Goal: Task Accomplishment & Management: Manage account settings

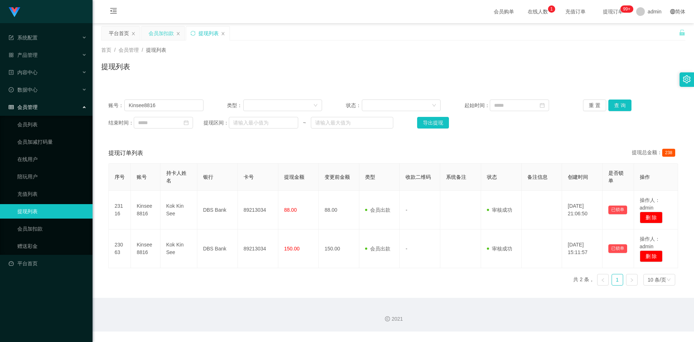
click at [160, 35] on div "会员加扣款" at bounding box center [161, 33] width 25 height 14
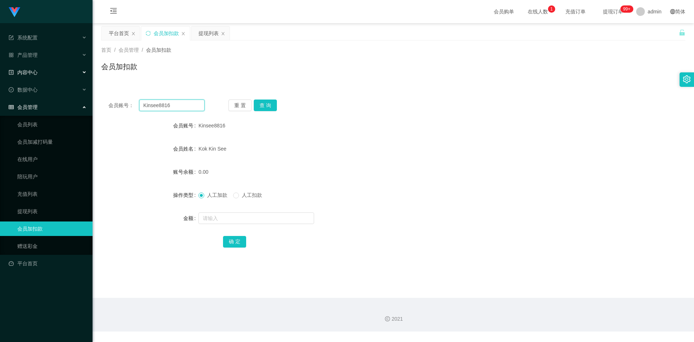
click at [0, 78] on section "系统配置 产品管理 内容中心 数据中心 会员管理 会员列表 会员加减打码量 在线用户 陪玩用户 充值列表 提现列表 会员加扣款 赠送彩金 平台首页 保存配置 …" at bounding box center [347, 165] width 694 height 331
paste input "97697785"
type input "97697785"
click at [259, 106] on button "查 询" at bounding box center [265, 105] width 23 height 12
click at [206, 216] on input "text" at bounding box center [256, 218] width 116 height 12
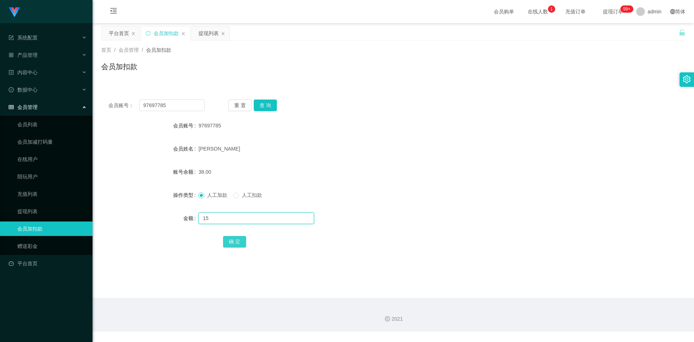
type input "15"
click at [237, 242] on button "确 定" at bounding box center [234, 242] width 23 height 12
click at [460, 142] on div "Jacelyn ong" at bounding box center [368, 148] width 341 height 14
drag, startPoint x: 175, startPoint y: 105, endPoint x: 0, endPoint y: 90, distance: 176.0
click at [0, 90] on section "系统配置 产品管理 内容中心 数据中心 会员管理 会员列表 会员加减打码量 在线用户 陪玩用户 充值列表 提现列表 会员加扣款 赠送彩金 平台首页 保存配置 …" at bounding box center [347, 165] width 694 height 331
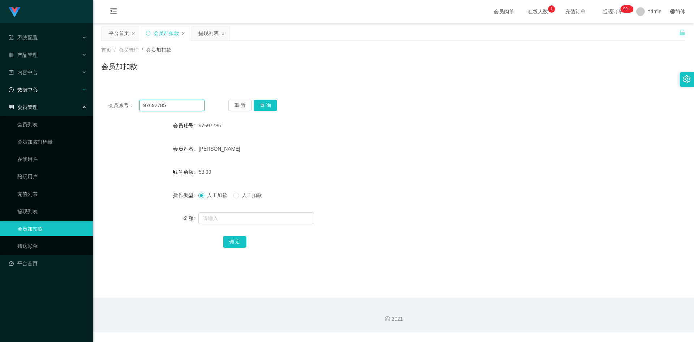
paste input "Kinsee8816"
type input "Kinsee8816"
click at [259, 104] on button "查 询" at bounding box center [265, 105] width 23 height 12
click at [206, 222] on input "text" at bounding box center [256, 218] width 116 height 12
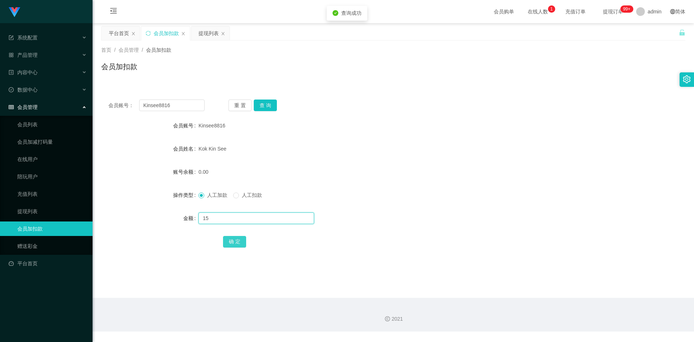
type input "15"
click at [231, 240] on button "确 定" at bounding box center [234, 242] width 23 height 12
click at [509, 161] on form "会员账号 Kinsee8816 会员姓名 Kok Kin See 账号余额 15.00 操作类型 人工加款 人工扣款 金额 确 定" at bounding box center [393, 183] width 584 height 130
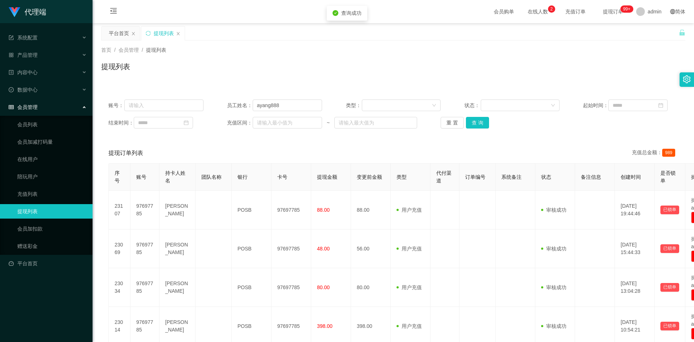
click at [474, 123] on button "查 询" at bounding box center [477, 123] width 23 height 12
click at [471, 123] on button "查 询" at bounding box center [477, 123] width 23 height 12
click at [575, 60] on div "首页 / 会员管理 / 提现列表 / 提现列表" at bounding box center [393, 61] width 584 height 31
